Goal: Go to known website: Access a specific website the user already knows

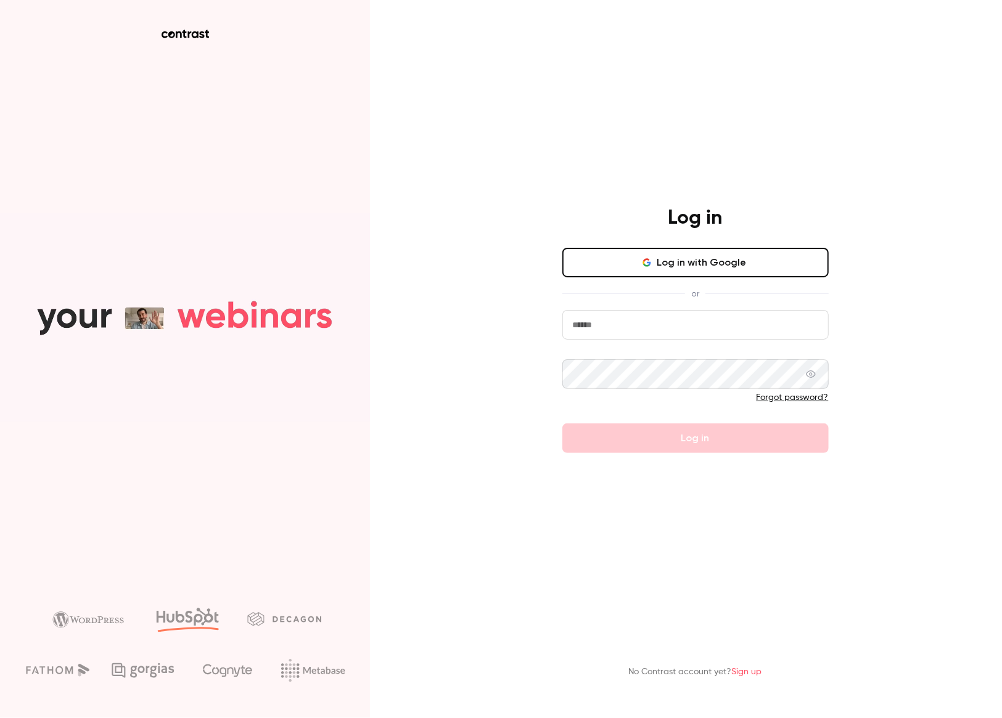
click at [620, 332] on input "email" at bounding box center [695, 325] width 266 height 30
type input "**********"
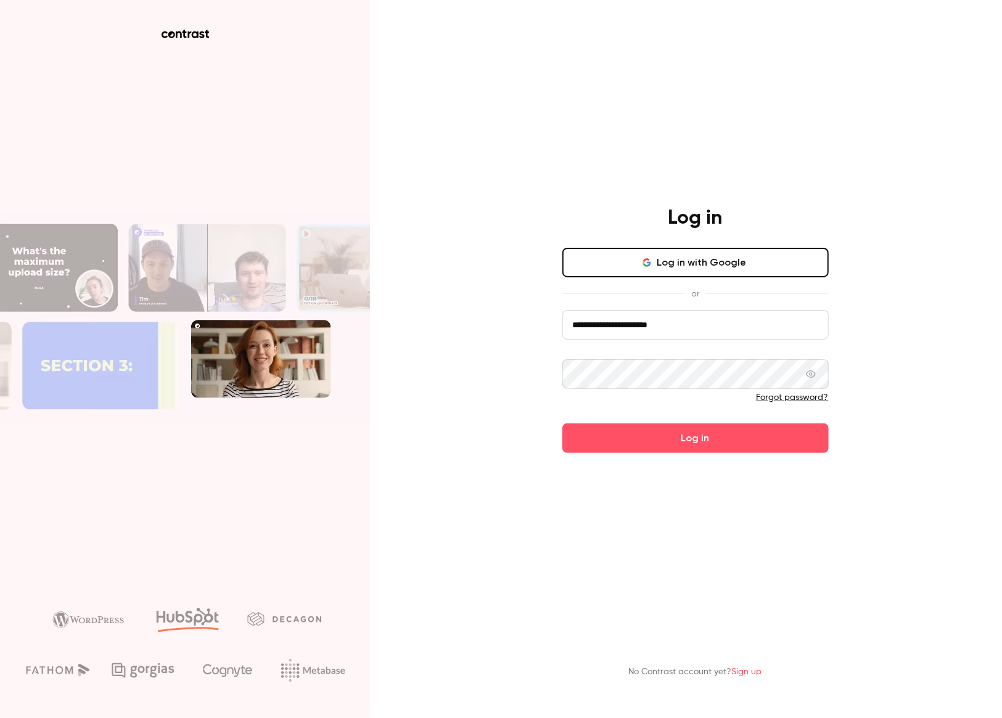
click at [562, 424] on button "Log in" at bounding box center [695, 439] width 266 height 30
